Goal: Information Seeking & Learning: Check status

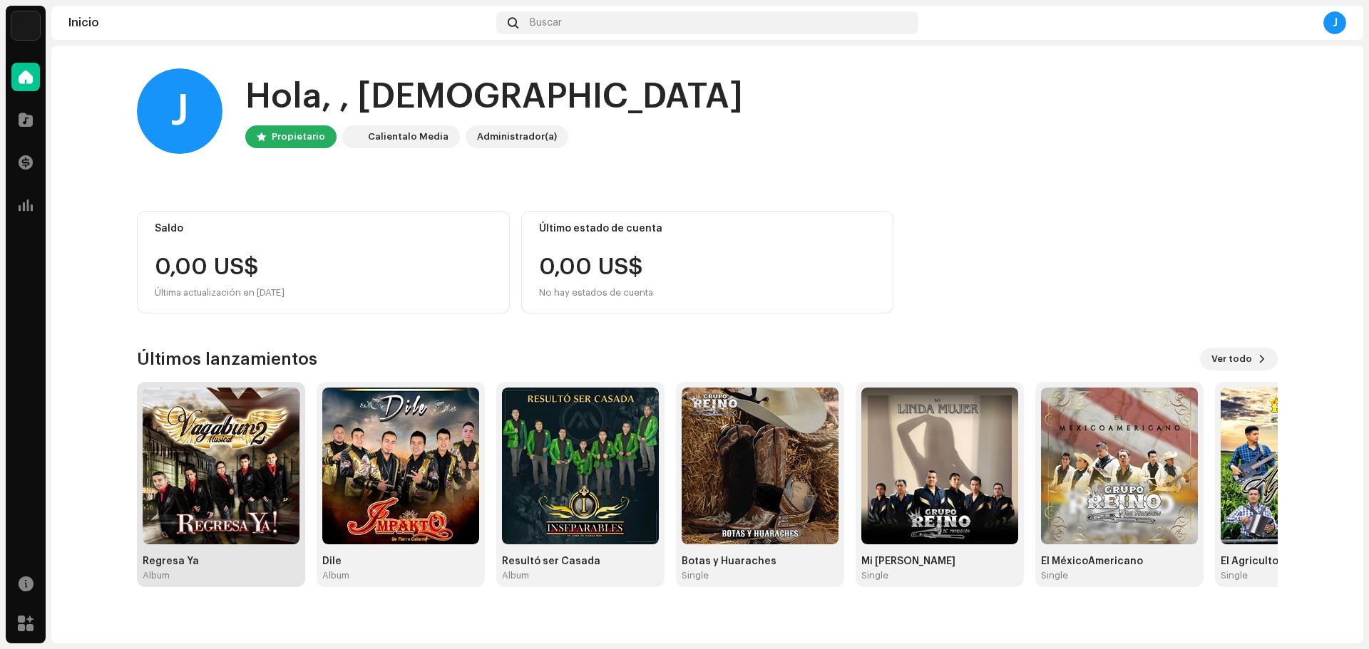
click at [212, 518] on img at bounding box center [221, 466] width 157 height 157
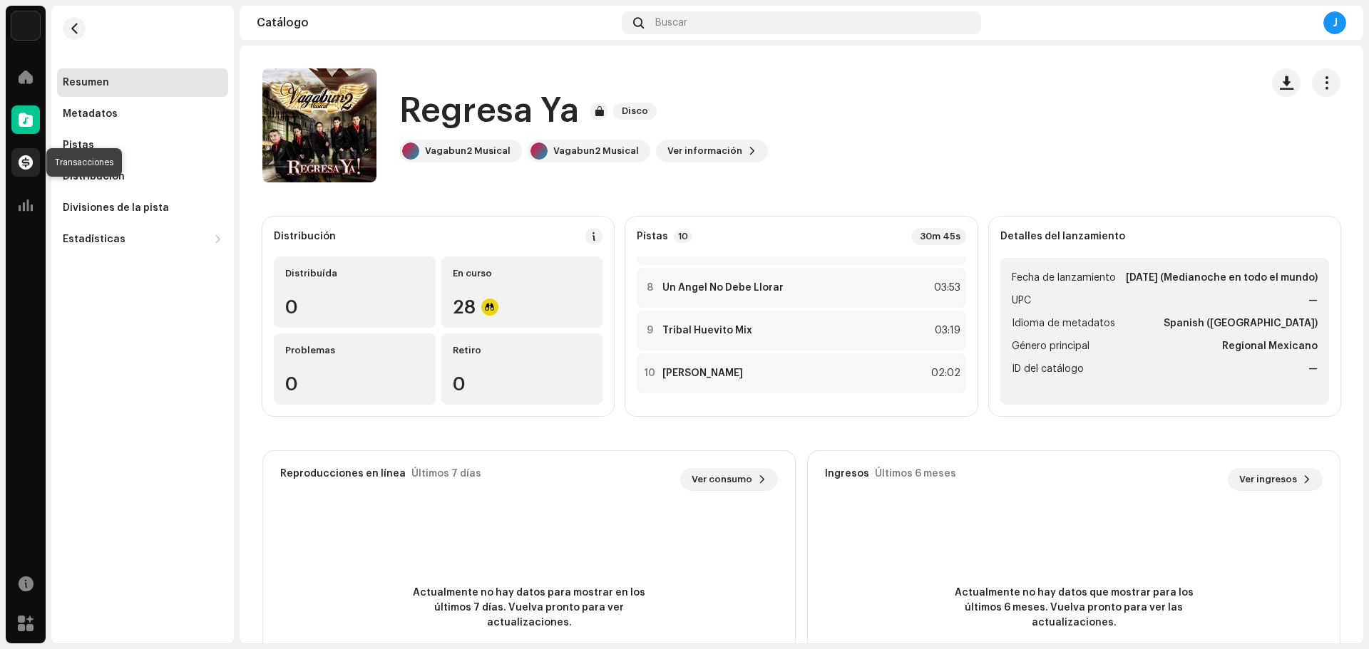
click at [24, 161] on span at bounding box center [26, 162] width 14 height 11
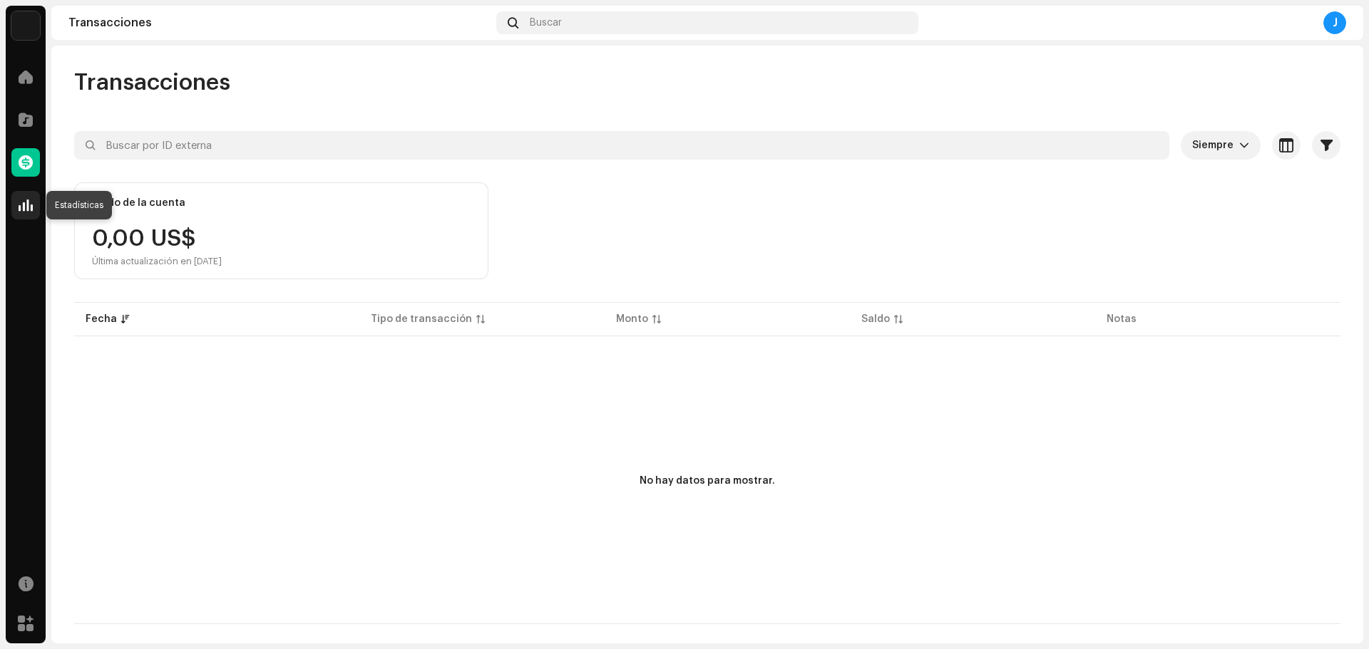
click at [27, 207] on span at bounding box center [26, 205] width 14 height 11
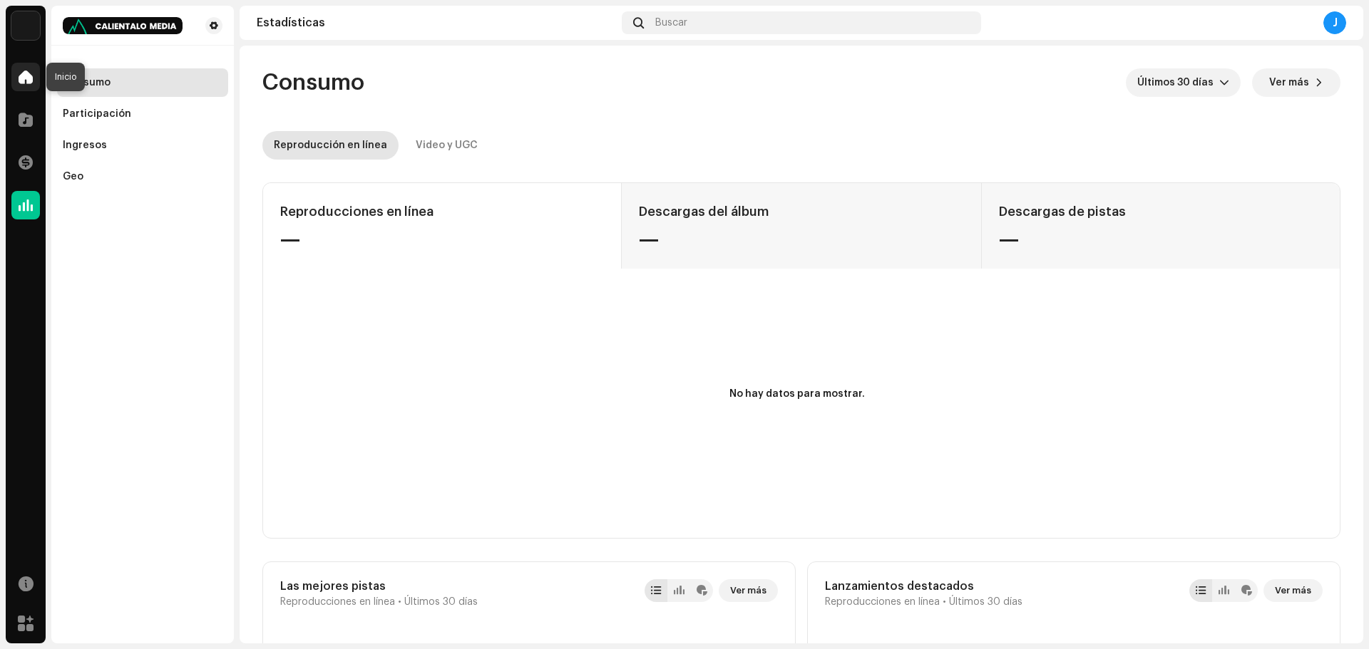
click at [14, 78] on div at bounding box center [25, 77] width 29 height 29
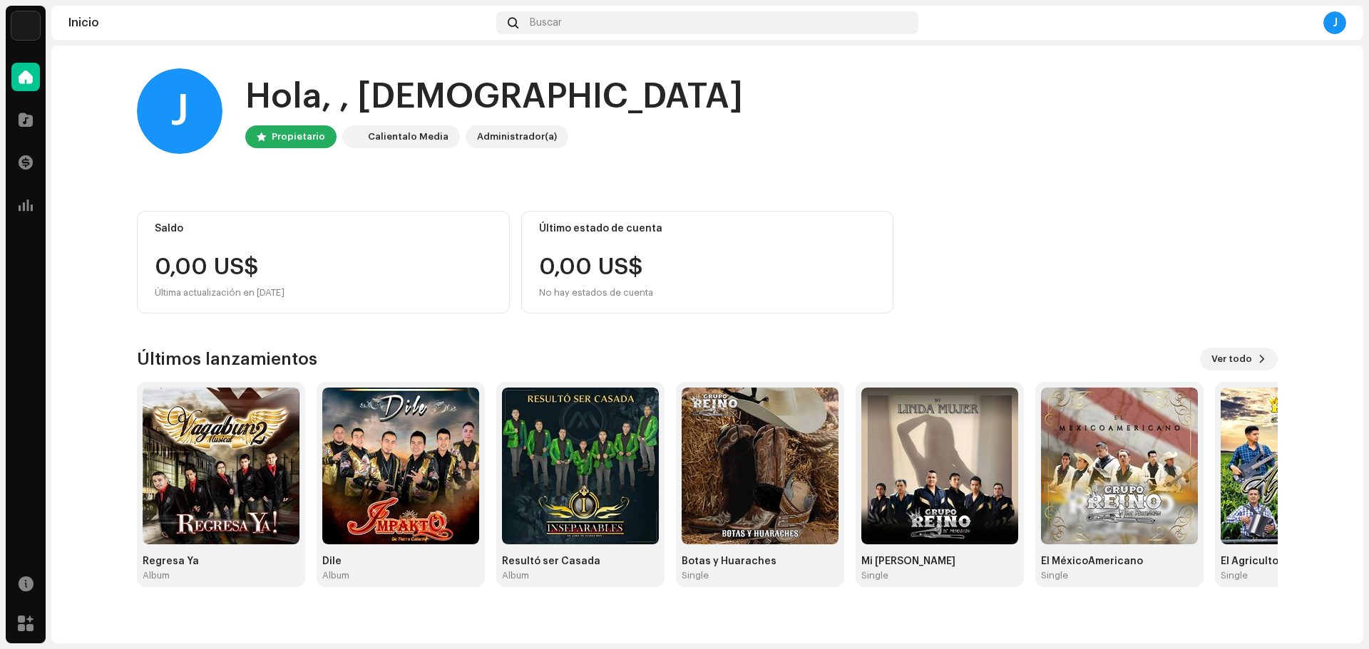
click at [1232, 372] on div "Últimos lanzamientos Ver todo Regresa Ya Album Dile Album Resultó ser Casada Al…" at bounding box center [707, 468] width 1141 height 240
click at [1233, 364] on span "Ver todo" at bounding box center [1231, 359] width 41 height 29
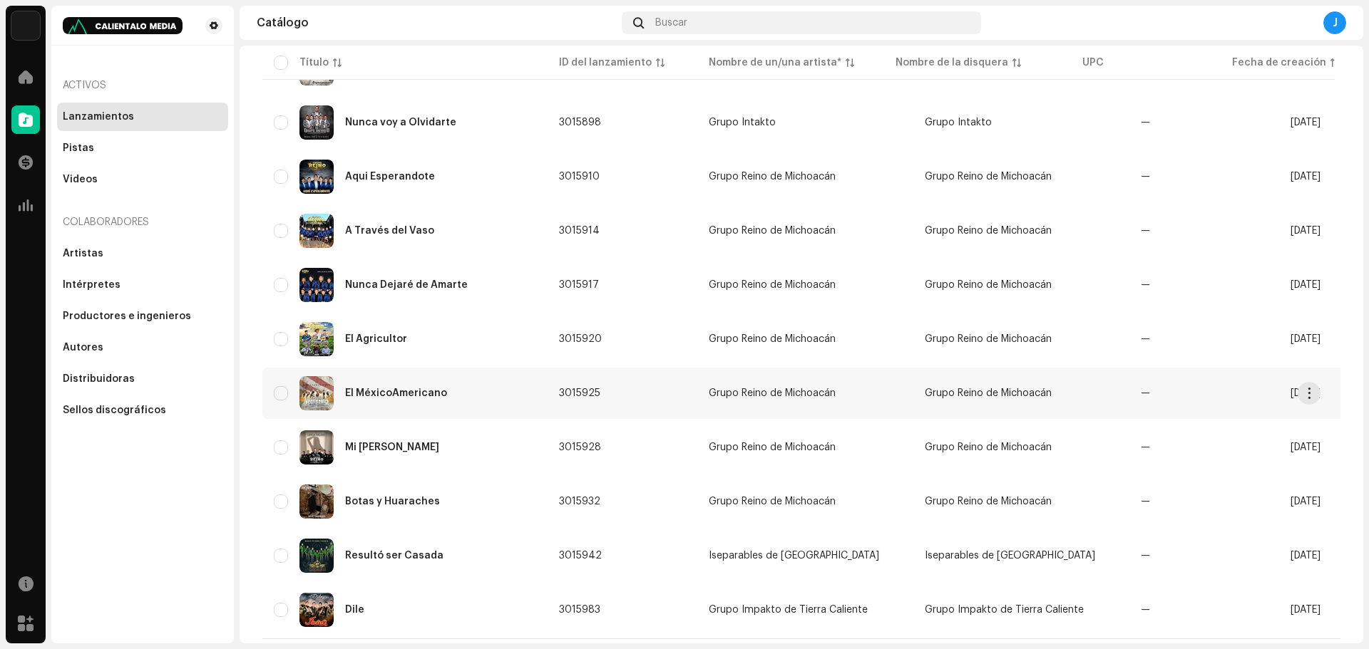
scroll to position [543, 0]
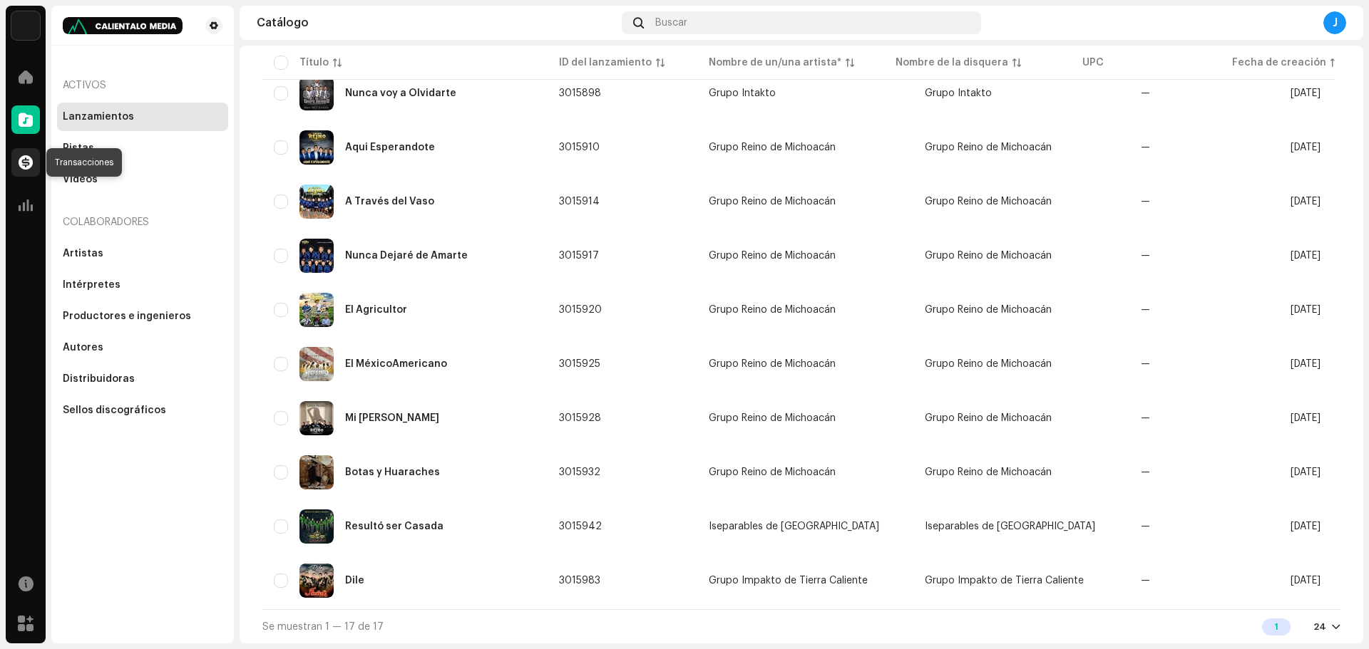
click at [24, 161] on span at bounding box center [26, 162] width 14 height 11
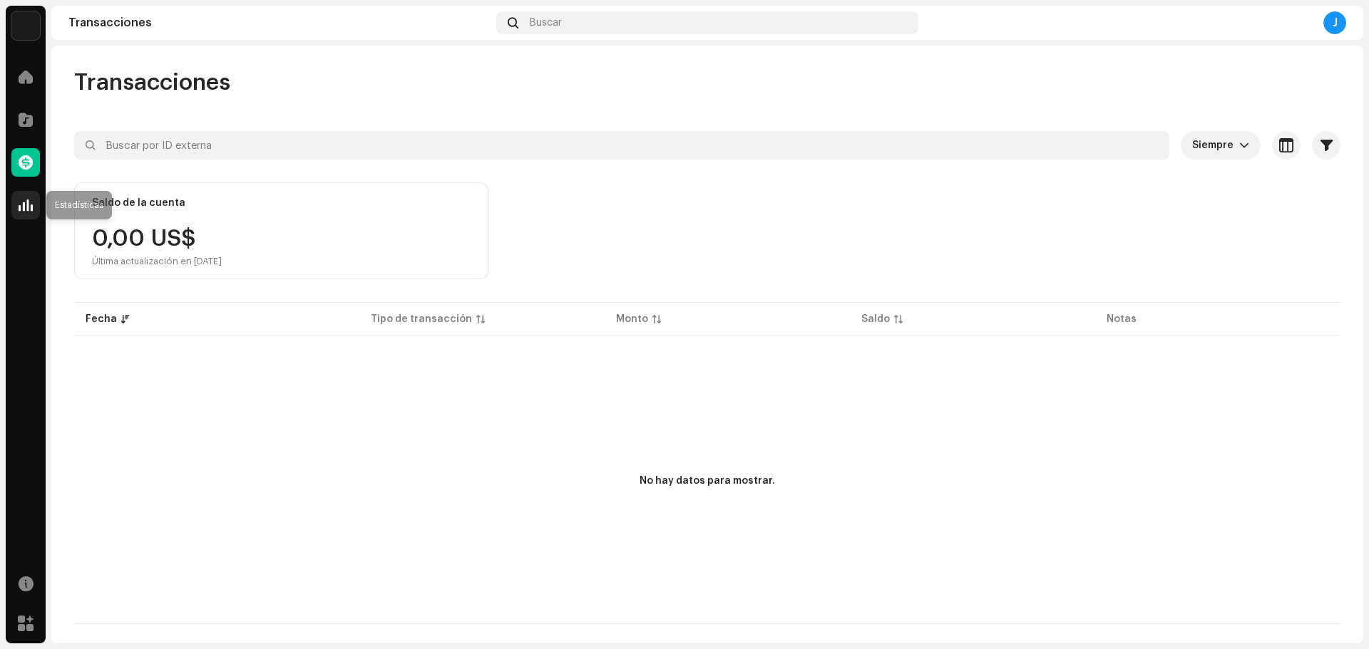
click at [14, 205] on div at bounding box center [25, 205] width 29 height 29
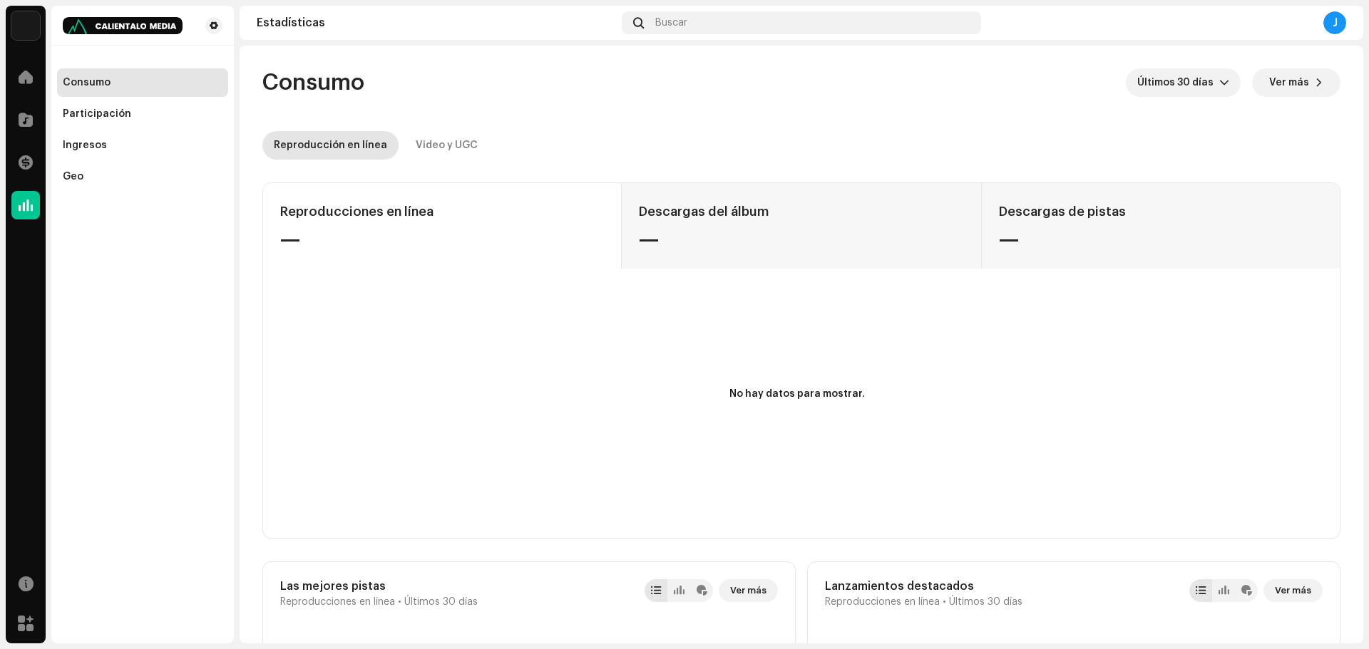
click at [828, 216] on div "Reproducciones en línea — Descargas del álbum — Descargas de pistas —" at bounding box center [801, 226] width 1077 height 86
click at [1055, 215] on div "Reproducciones en línea — Descargas del álbum — Descargas de pistas —" at bounding box center [801, 226] width 1077 height 86
click at [706, 220] on div "Reproducciones en línea — Descargas del álbum — Descargas de pistas —" at bounding box center [801, 226] width 1077 height 86
click at [1096, 226] on div "Reproducciones en línea — Descargas del álbum — Descargas de pistas —" at bounding box center [801, 226] width 1077 height 86
click at [161, 115] on div "Participación" at bounding box center [143, 113] width 160 height 11
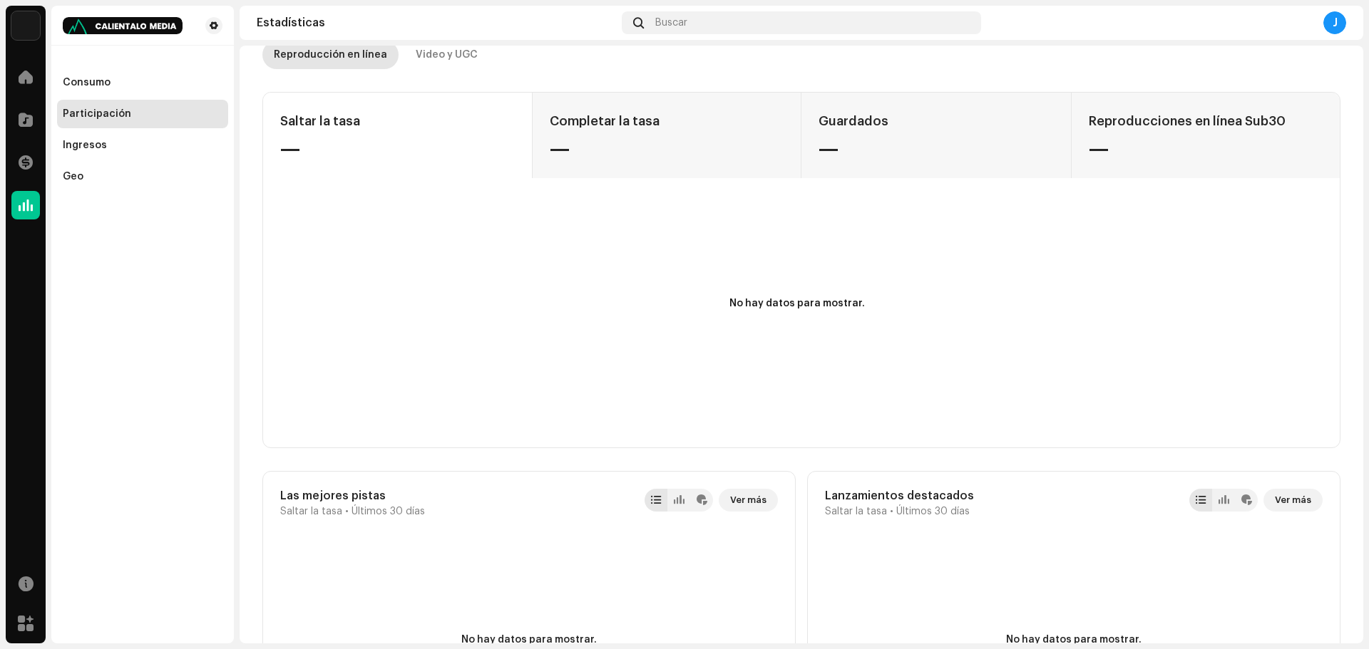
scroll to position [71, 0]
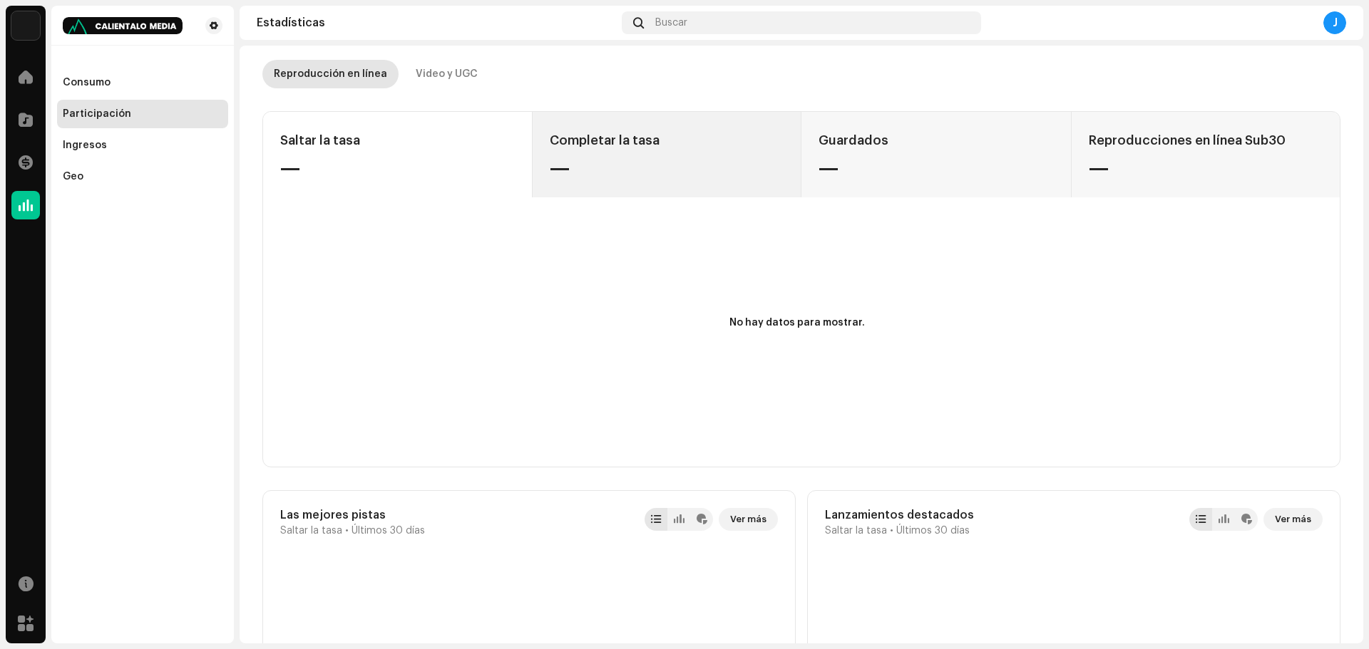
click at [622, 147] on div "Completar la tasa" at bounding box center [667, 140] width 235 height 23
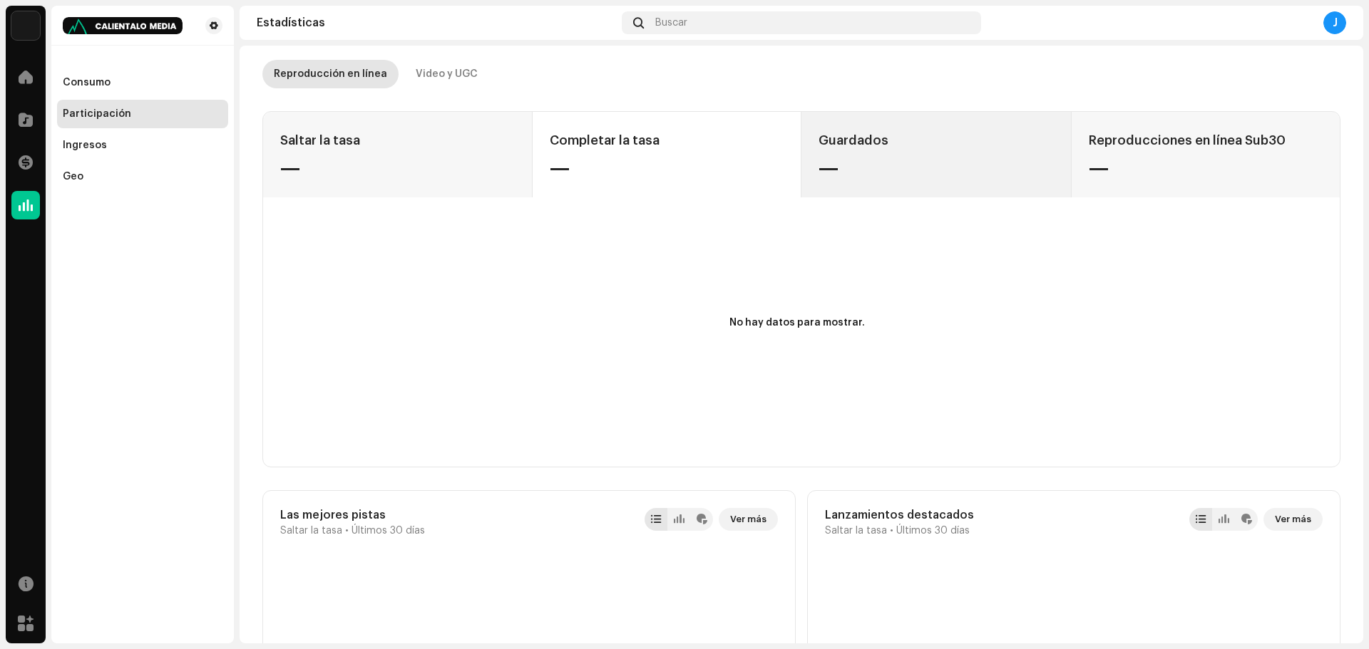
click at [883, 148] on div "Guardados" at bounding box center [935, 140] width 235 height 23
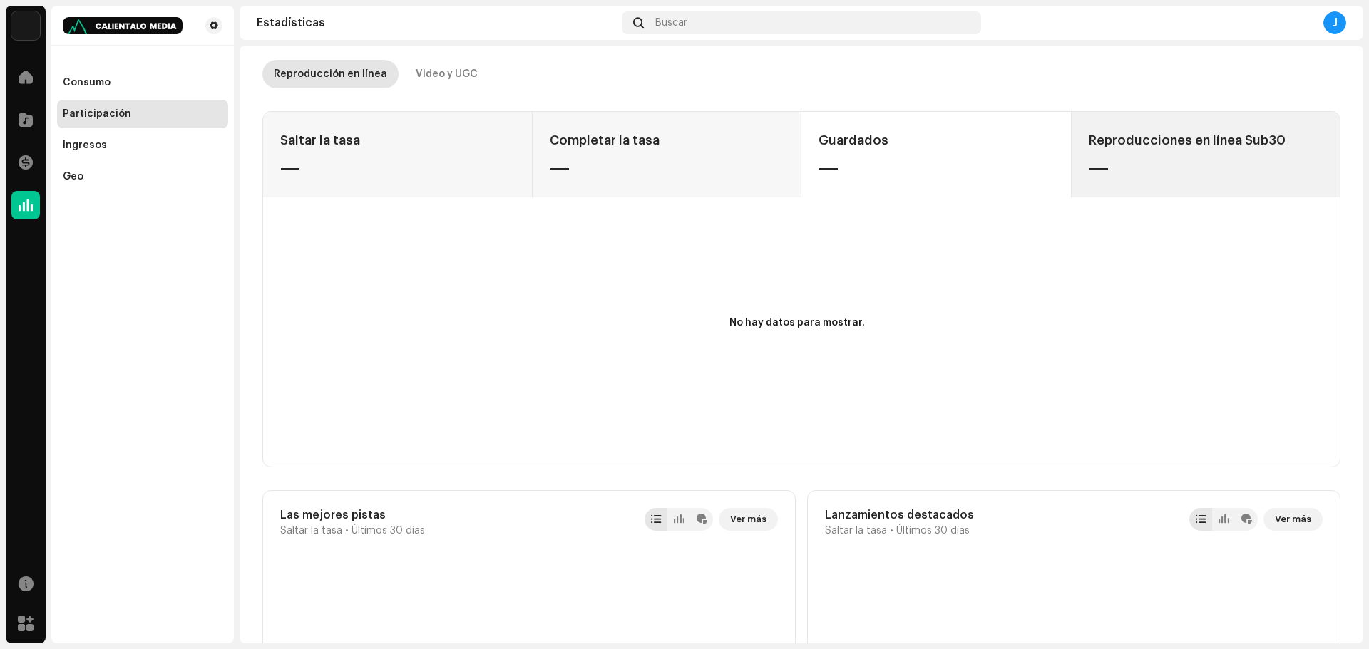
click at [1153, 153] on div "Reproducciones en línea Sub30 —" at bounding box center [1205, 155] width 269 height 86
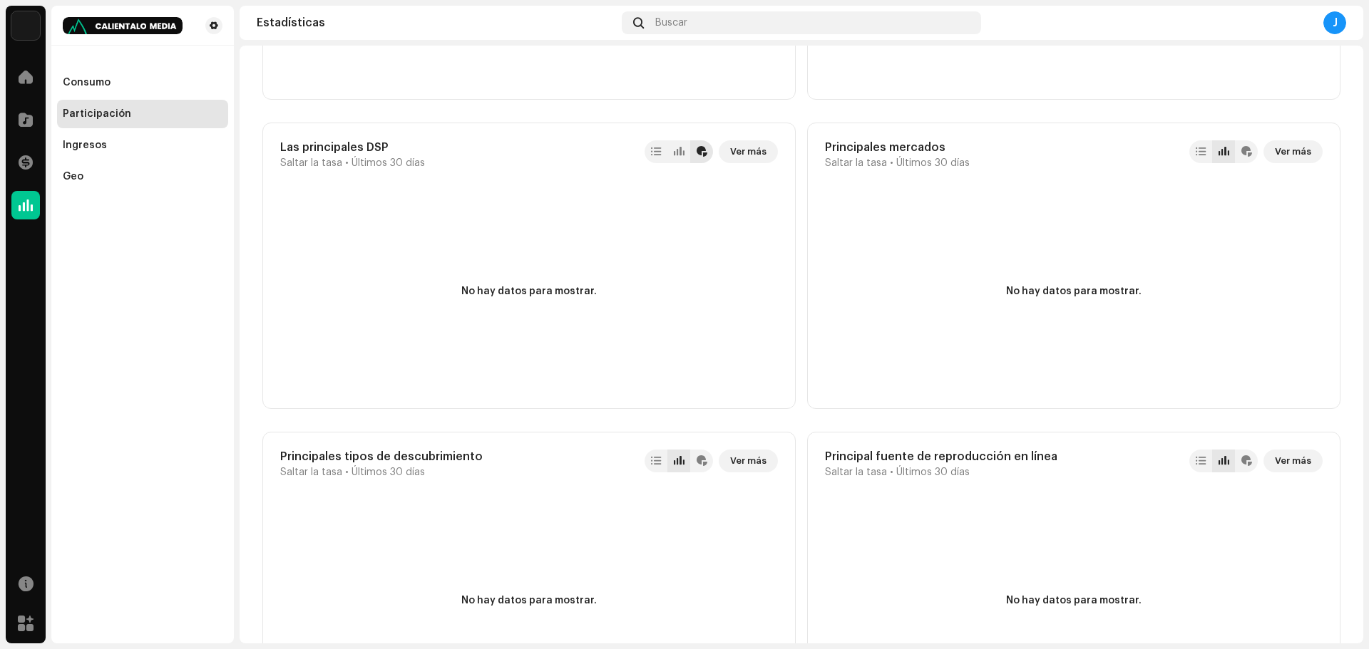
scroll to position [1069, 0]
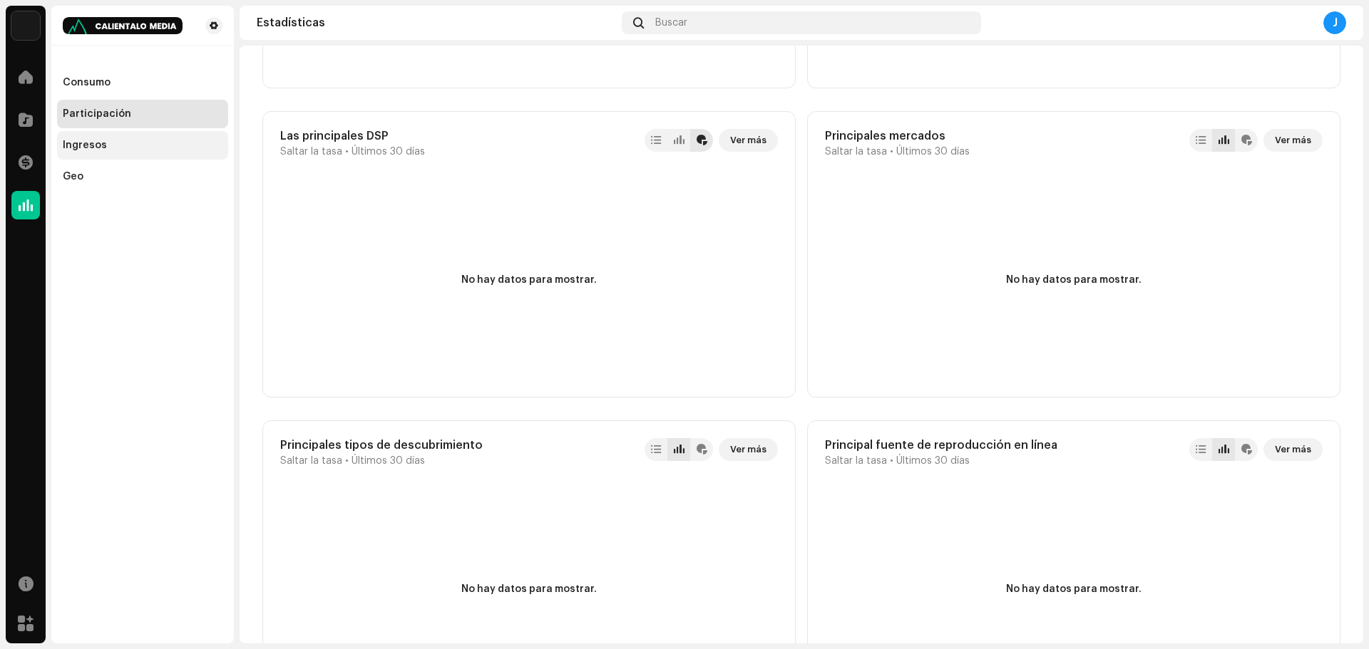
click at [105, 143] on div "Ingresos" at bounding box center [143, 145] width 160 height 11
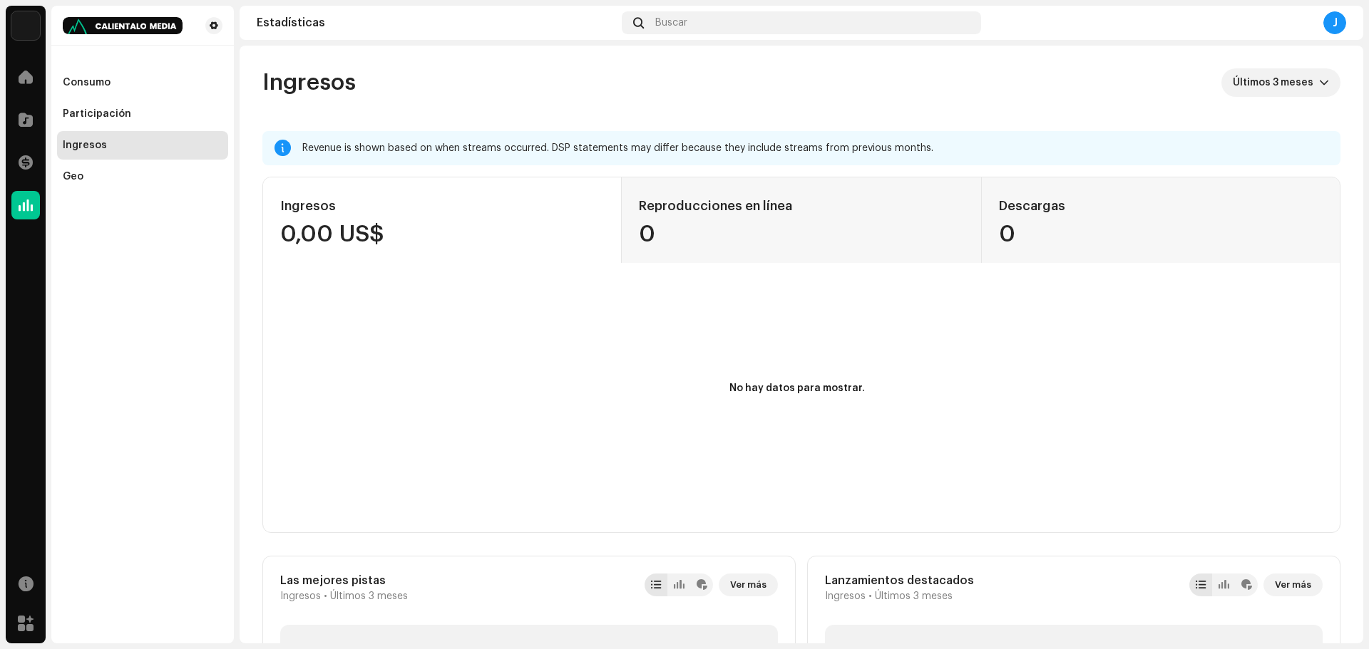
click at [1337, 25] on div "J" at bounding box center [1334, 22] width 23 height 23
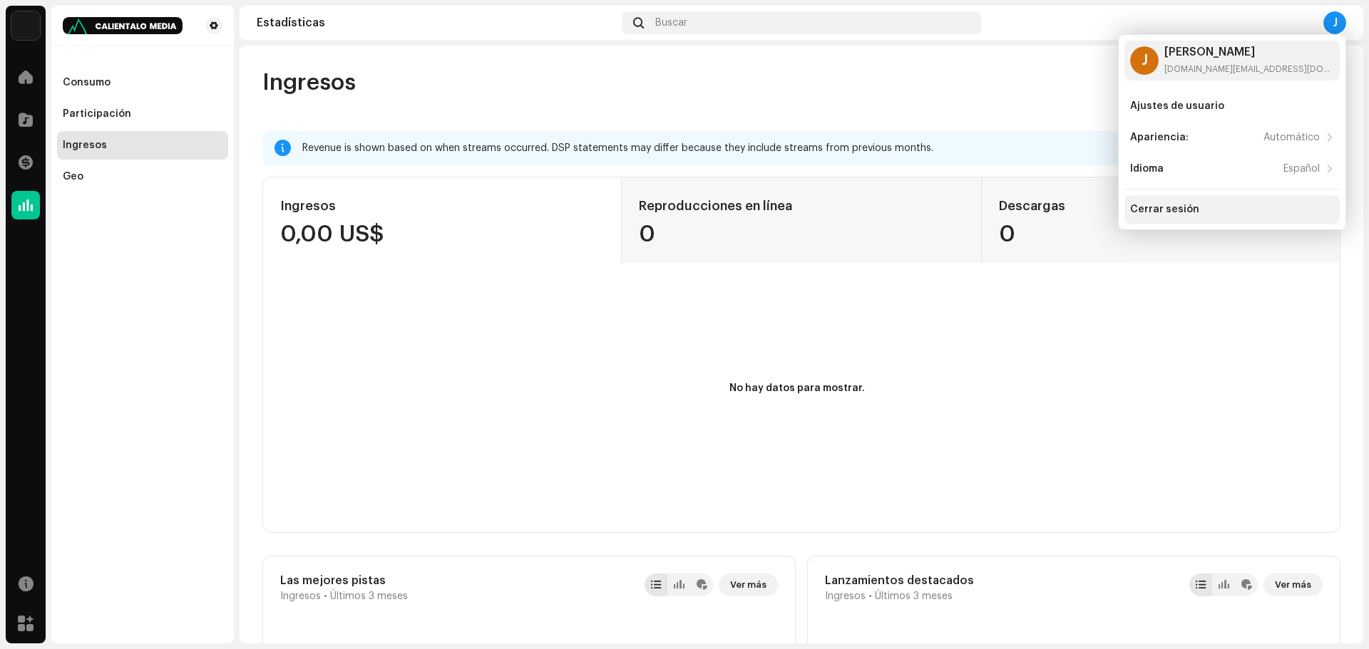
click at [1208, 213] on div "Cerrar sesión" at bounding box center [1232, 209] width 204 height 11
